Goal: Task Accomplishment & Management: Manage account settings

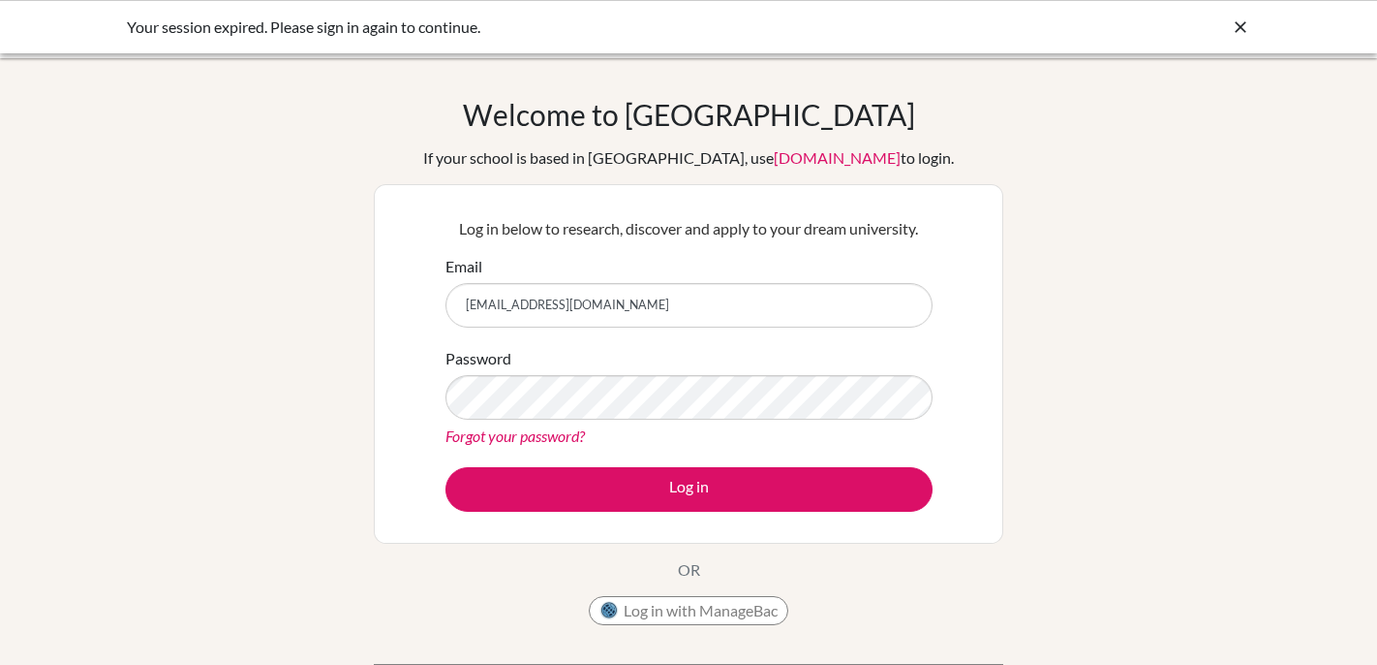
click at [608, 312] on input "[EMAIL_ADDRESS][DOMAIN_NAME]" at bounding box center [689, 305] width 487 height 45
type input "k"
type input "[EMAIL_ADDRESS][DOMAIN_NAME]"
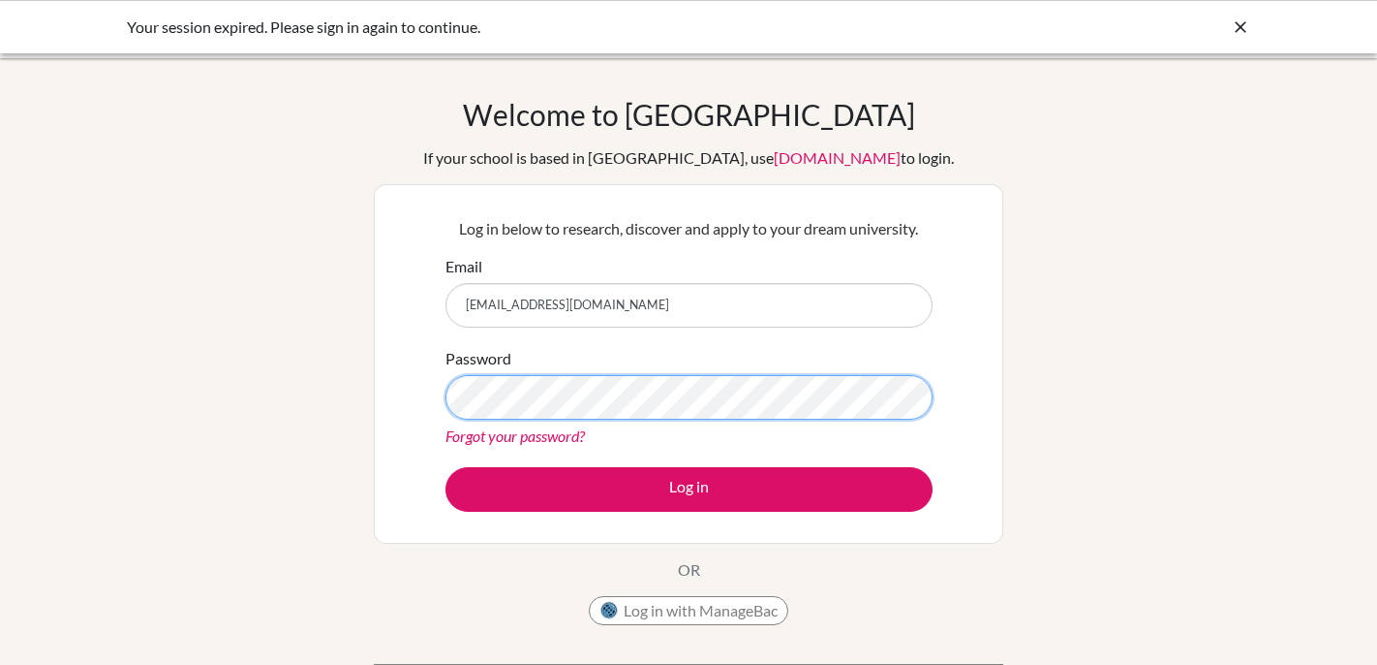
click at [446, 467] on button "Log in" at bounding box center [689, 489] width 487 height 45
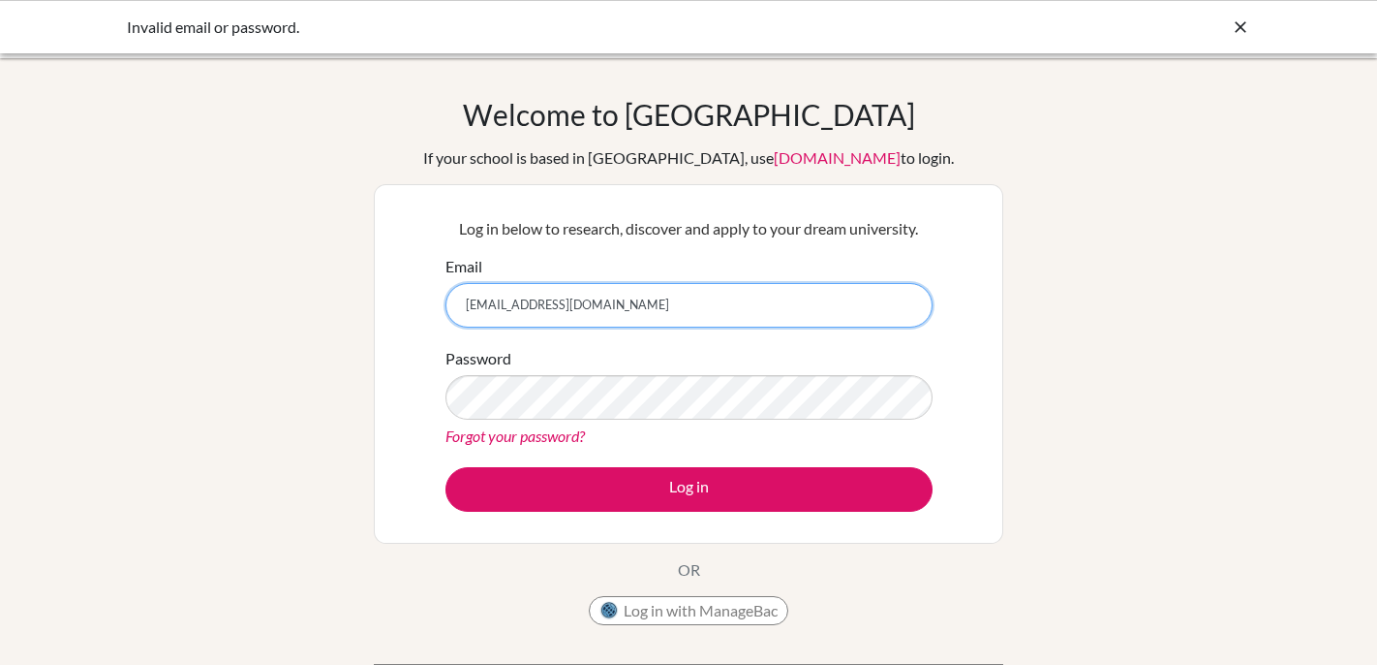
click at [503, 303] on input "[EMAIL_ADDRESS][DOMAIN_NAME]" at bounding box center [689, 305] width 487 height 45
type input "[EMAIL_ADDRESS][DOMAIN_NAME]"
click at [446, 467] on button "Log in" at bounding box center [689, 489] width 487 height 45
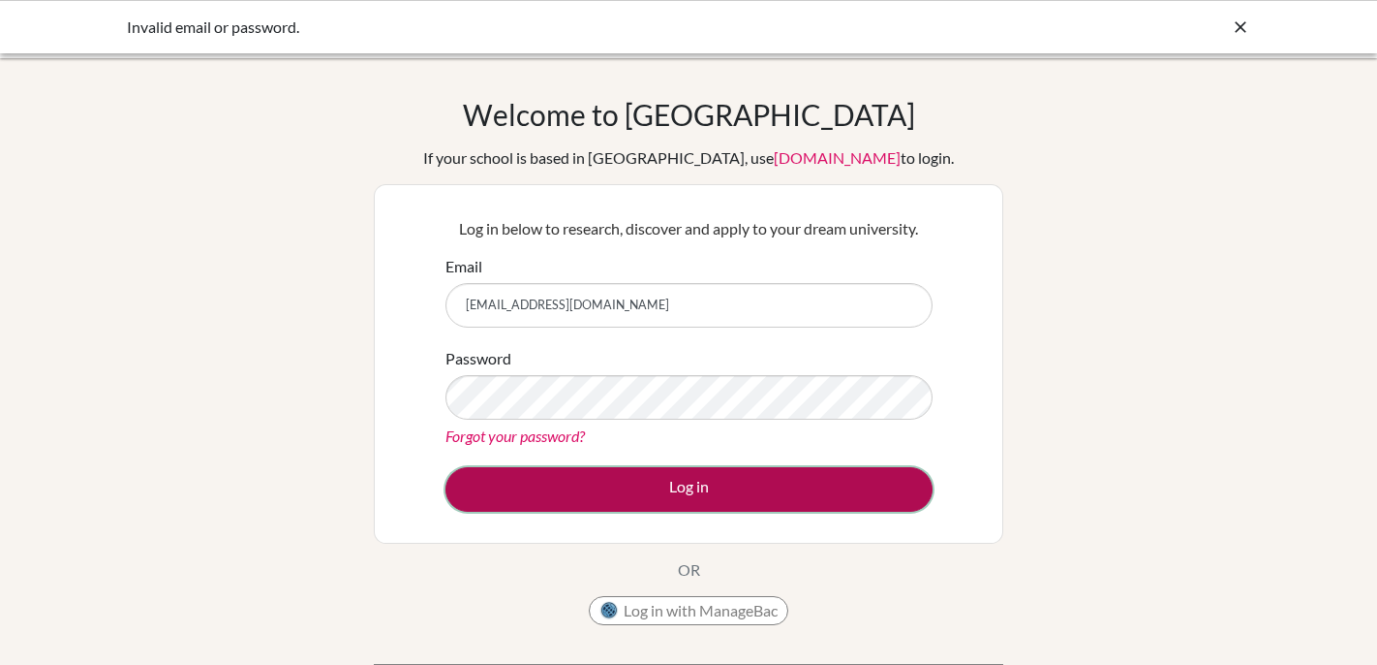
click at [586, 490] on button "Log in" at bounding box center [689, 489] width 487 height 45
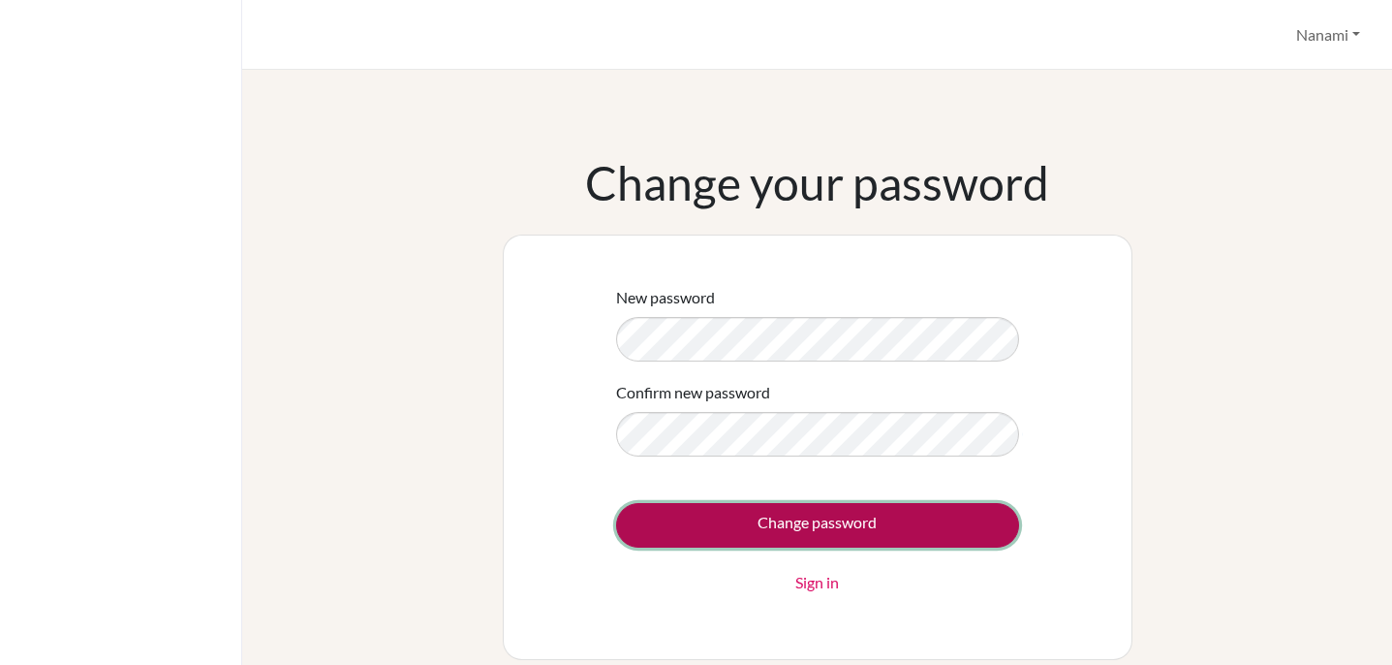
click at [719, 530] on input "Change password" at bounding box center [817, 525] width 403 height 45
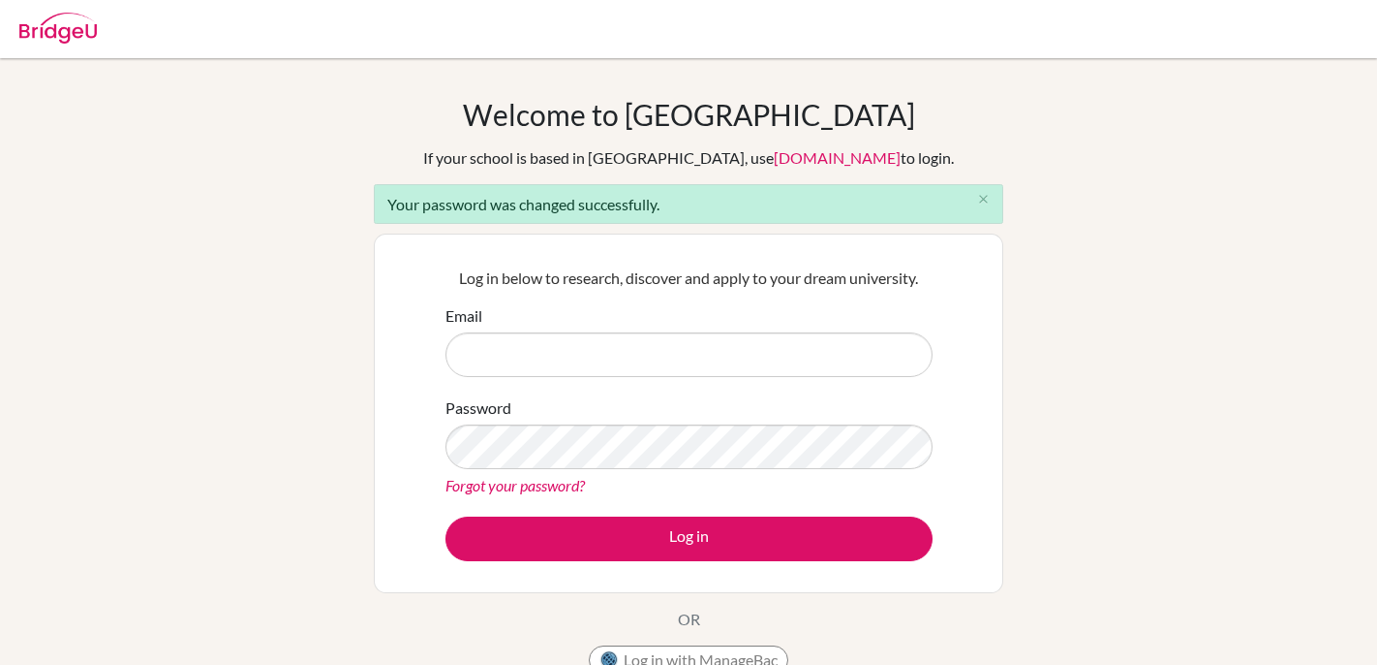
type input "[EMAIL_ADDRESS][DOMAIN_NAME]"
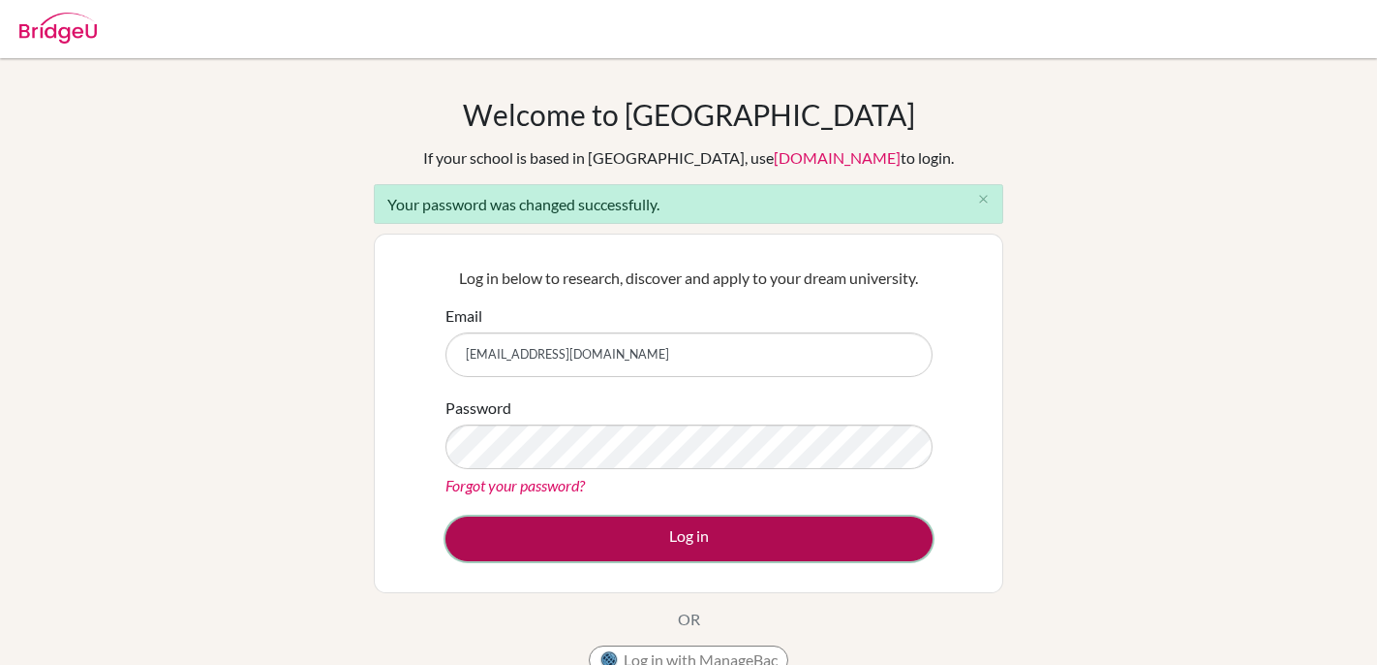
click at [626, 532] on button "Log in" at bounding box center [689, 538] width 487 height 45
